Goal: Information Seeking & Learning: Find contact information

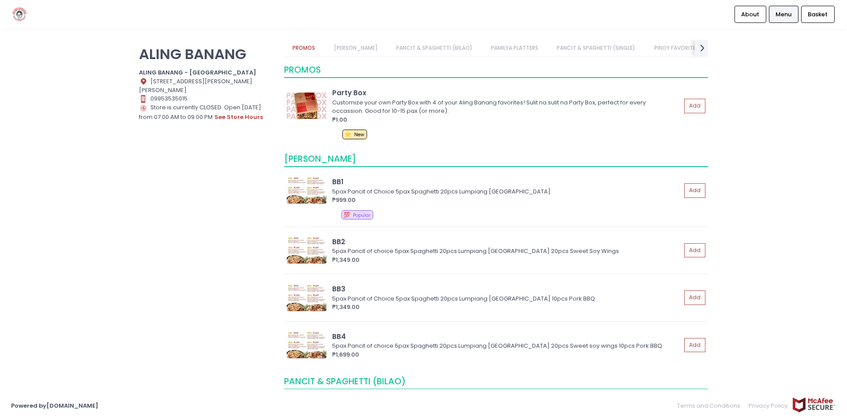
click at [347, 49] on link "[PERSON_NAME]" at bounding box center [355, 48] width 61 height 17
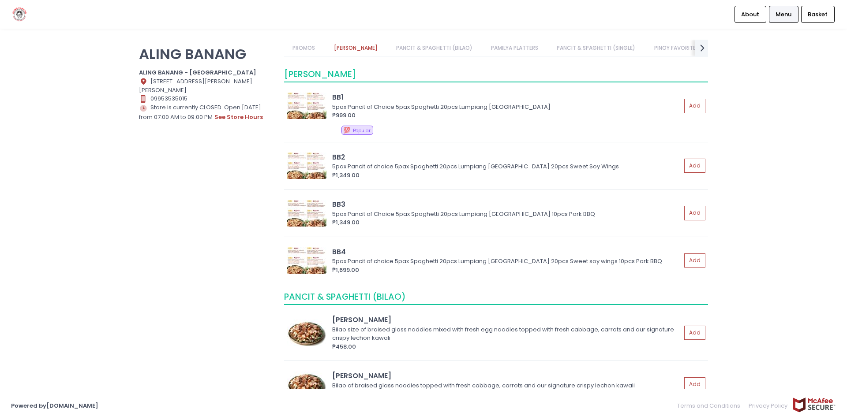
scroll to position [89, 0]
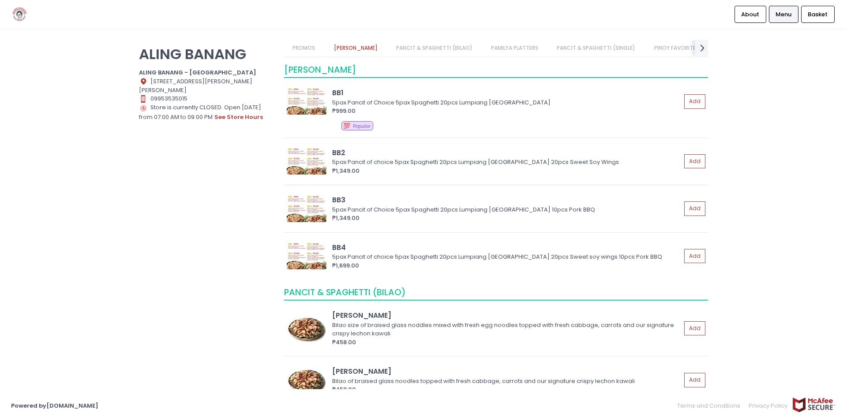
click at [307, 159] on img at bounding box center [307, 161] width 40 height 26
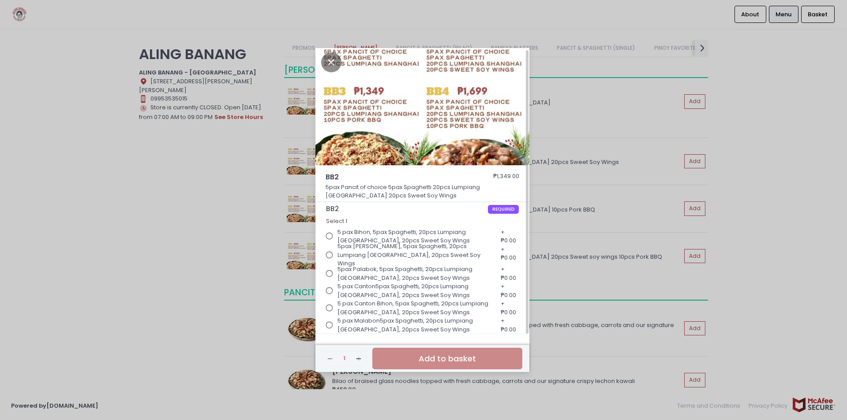
scroll to position [0, 0]
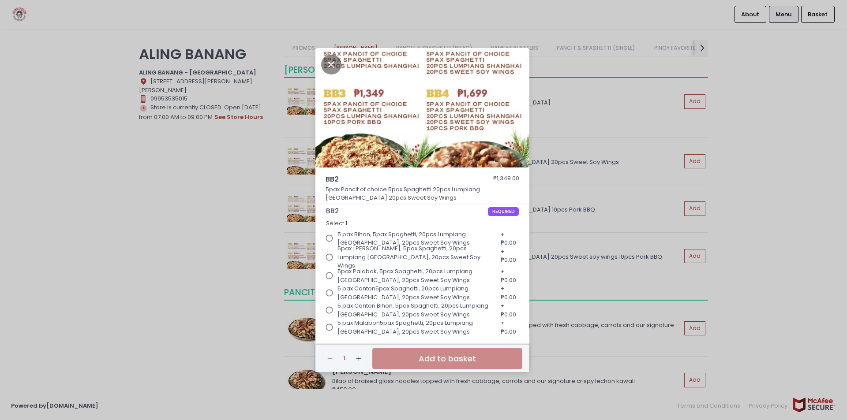
click at [262, 169] on div "BB2 ₱1,349.00 5pax Pancit of choice 5pax Spaghetti 20pcs Lumpiang [GEOGRAPHIC_D…" at bounding box center [423, 210] width 847 height 420
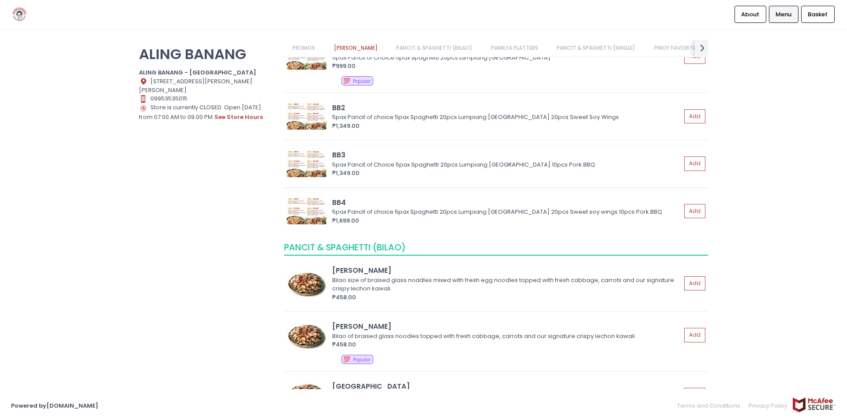
scroll to position [177, 0]
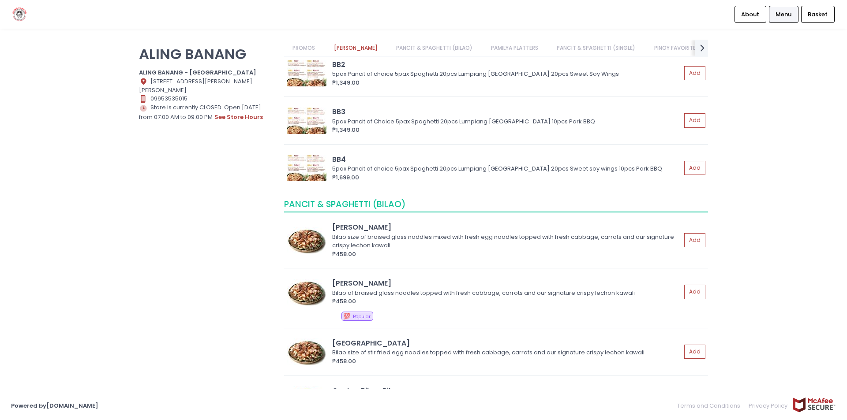
click at [421, 45] on link "PANCIT & SPAGHETTI (BILAO)" at bounding box center [434, 48] width 94 height 17
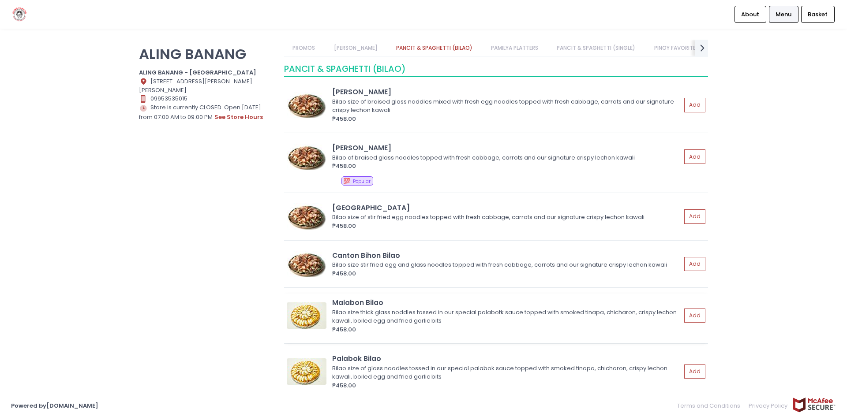
scroll to position [312, 0]
click at [517, 49] on link "PAMILYA PLATTERS" at bounding box center [515, 48] width 64 height 17
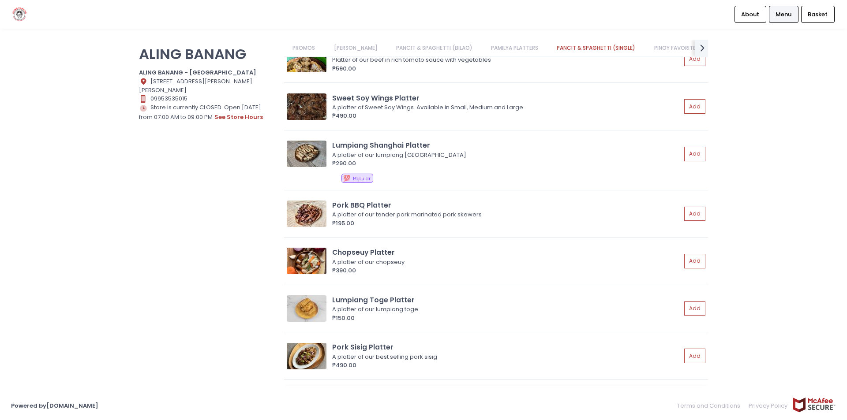
scroll to position [816, 0]
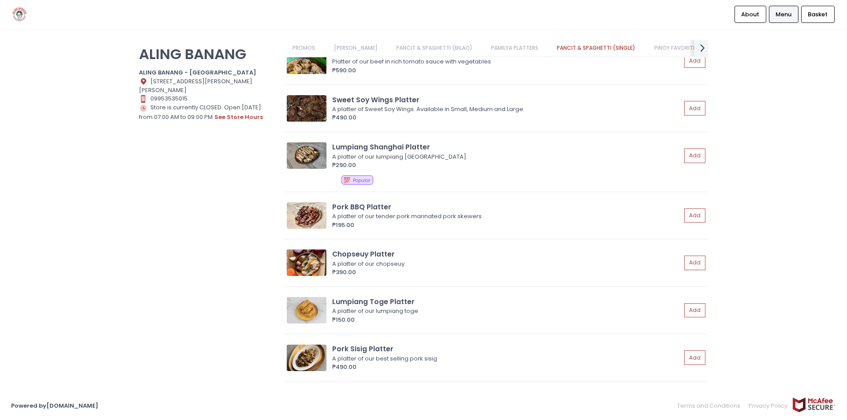
click at [701, 51] on icon at bounding box center [702, 47] width 4 height 7
click at [346, 50] on link "PINOY FAVORITES" at bounding box center [339, 48] width 62 height 17
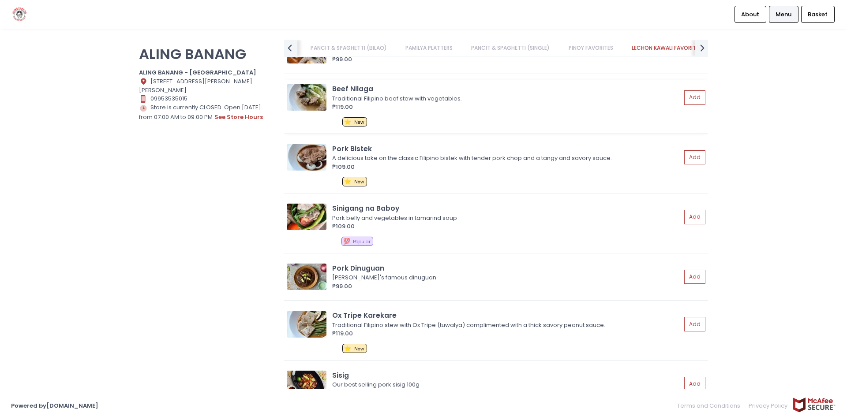
scroll to position [1676, 0]
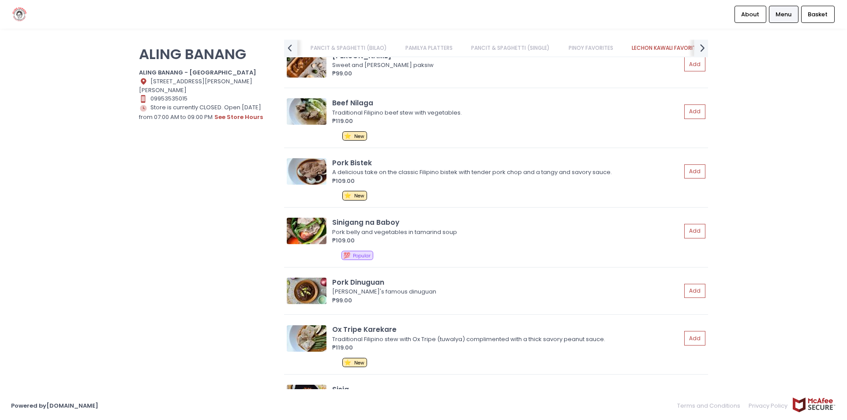
click at [701, 47] on icon "next Created with Sketch." at bounding box center [702, 47] width 13 height 13
click at [291, 47] on icon "prev Created with Sketch." at bounding box center [289, 47] width 13 height 13
click at [292, 47] on icon "prev Created with Sketch." at bounding box center [289, 47] width 13 height 13
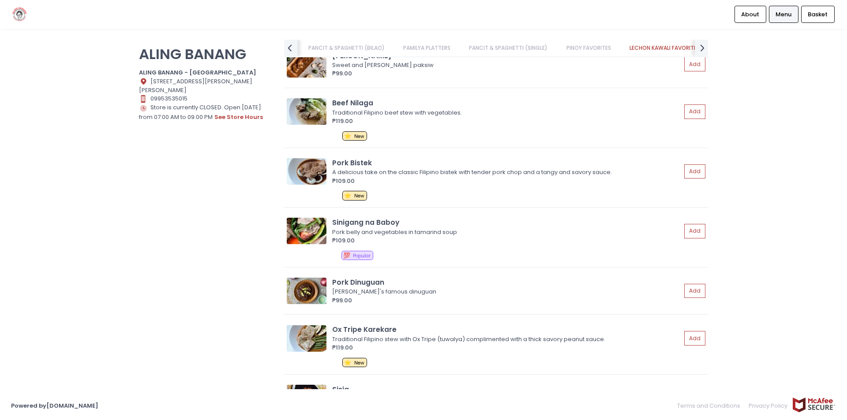
click at [327, 46] on link "PANCIT & SPAGHETTI (BILAO)" at bounding box center [347, 48] width 94 height 17
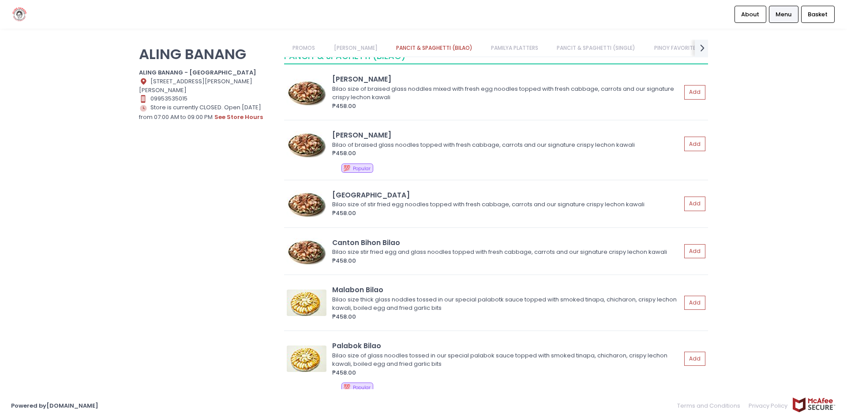
scroll to position [312, 0]
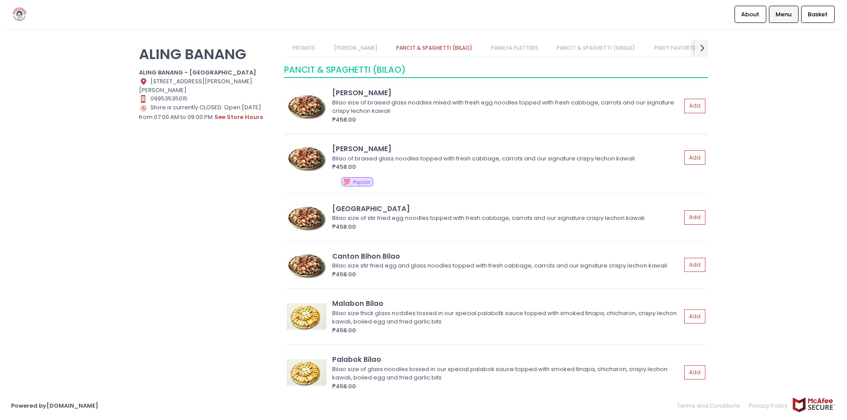
click at [311, 108] on img at bounding box center [307, 106] width 40 height 26
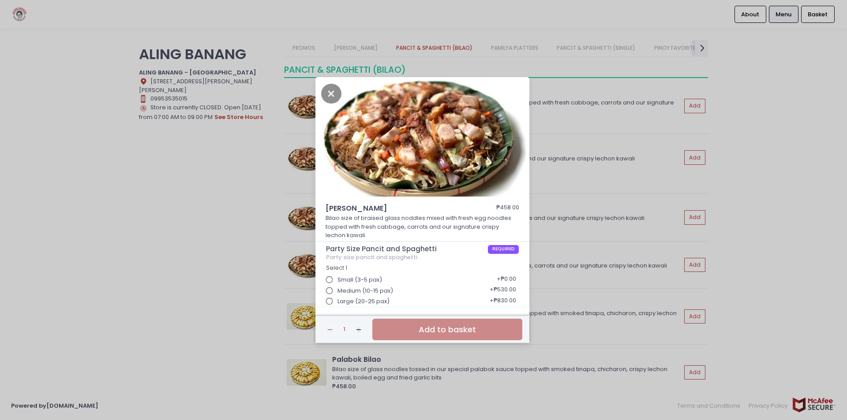
click at [333, 301] on input "Large (20-25 pax)" at bounding box center [329, 301] width 17 height 17
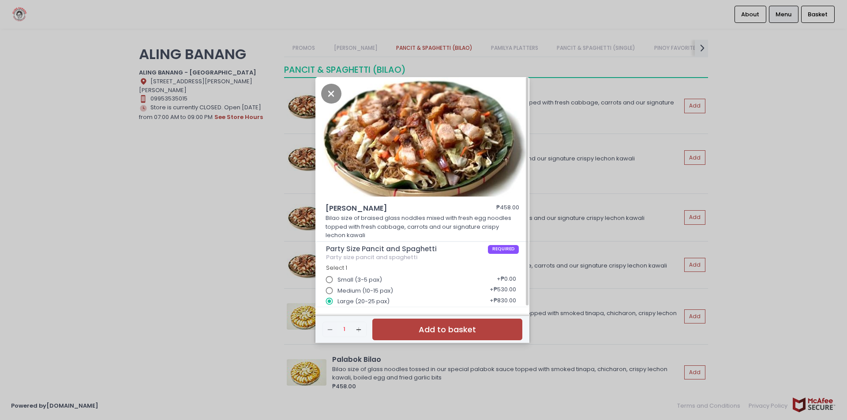
scroll to position [2, 0]
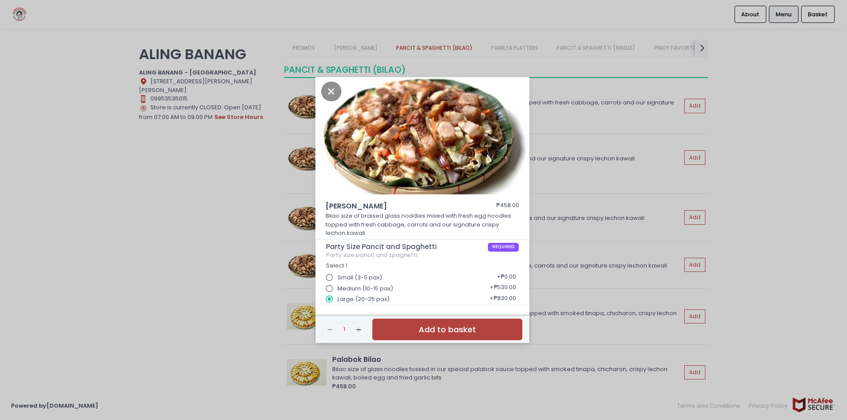
click at [249, 169] on div "[PERSON_NAME] Bilao ₱458.00 Bilao size of braised glass noddles mixed with fres…" at bounding box center [423, 210] width 847 height 420
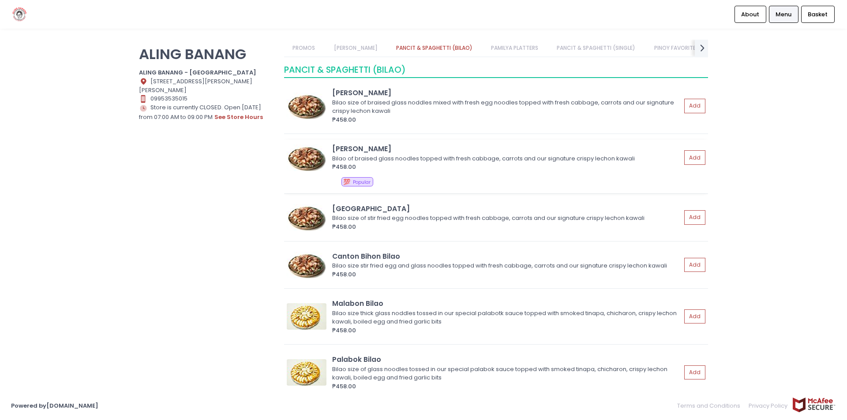
click at [302, 160] on img at bounding box center [307, 158] width 40 height 26
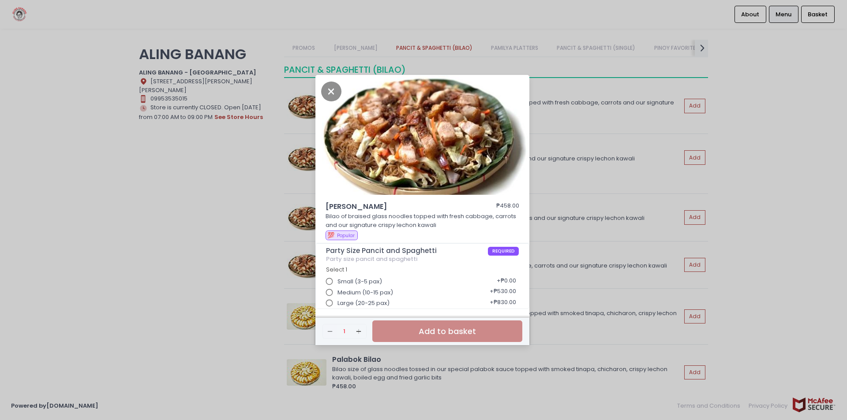
click at [326, 306] on input "Large (20-25 pax)" at bounding box center [329, 303] width 17 height 17
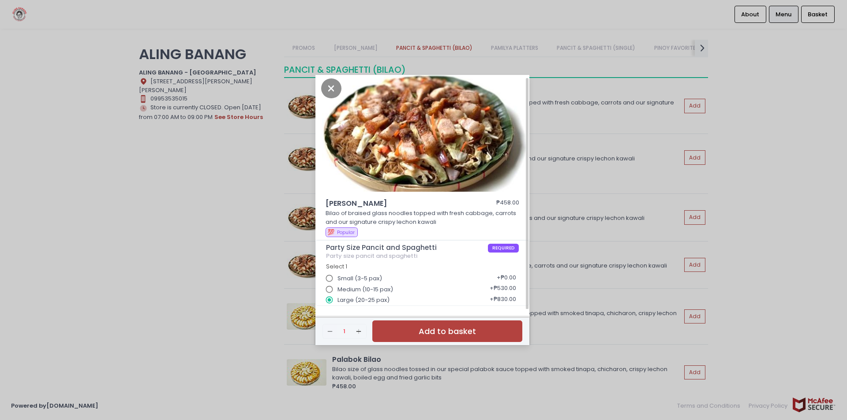
scroll to position [4, 0]
click at [215, 260] on div "Bihon Bilao ₱458.00 Bilao of braised glass noodles topped with fresh cabbage, c…" at bounding box center [423, 210] width 847 height 420
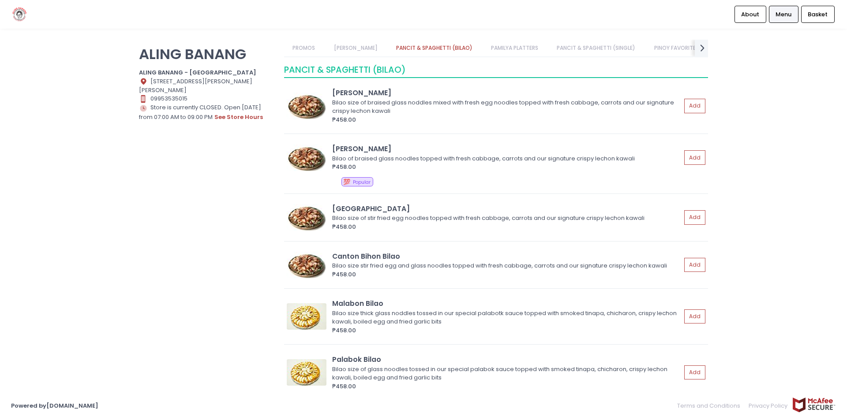
click at [145, 82] on icon at bounding box center [143, 82] width 5 height 6
click at [144, 80] on icon at bounding box center [143, 82] width 5 height 6
drag, startPoint x: 150, startPoint y: 82, endPoint x: 250, endPoint y: 89, distance: 99.9
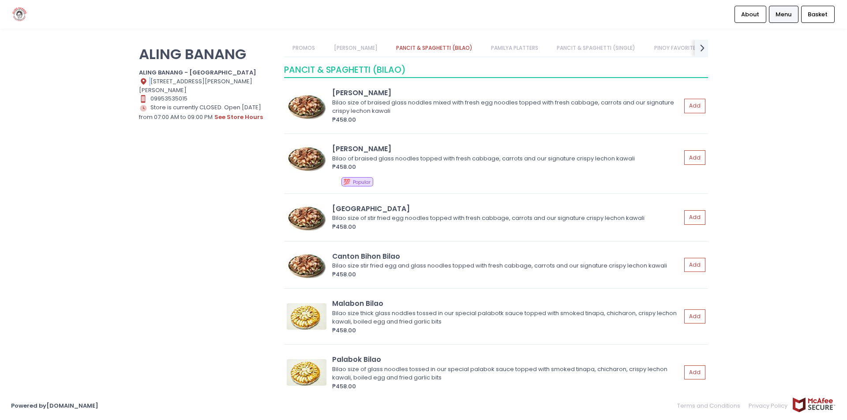
click at [250, 89] on div "Location Created with Sketch. [STREET_ADDRESS][PERSON_NAME][PERSON_NAME]" at bounding box center [206, 86] width 134 height 18
copy div "[STREET_ADDRESS][PERSON_NAME][PERSON_NAME]"
